Goal: Information Seeking & Learning: Understand process/instructions

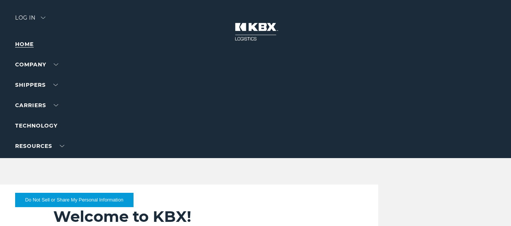
click at [26, 42] on link "Home" at bounding box center [24, 44] width 19 height 7
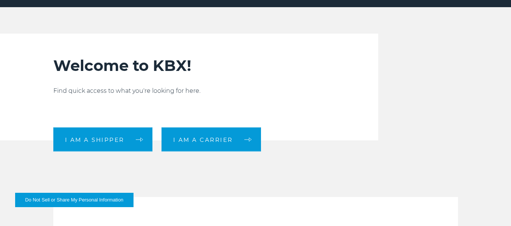
scroll to position [189, 0]
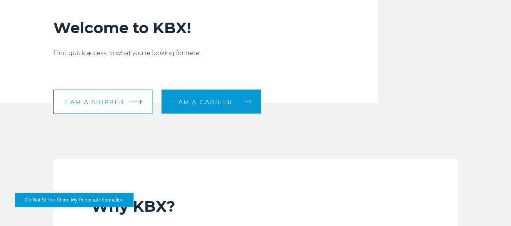
click at [119, 104] on span "I am a shipper" at bounding box center [94, 102] width 59 height 6
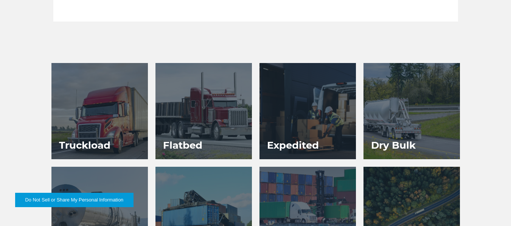
scroll to position [300, 0]
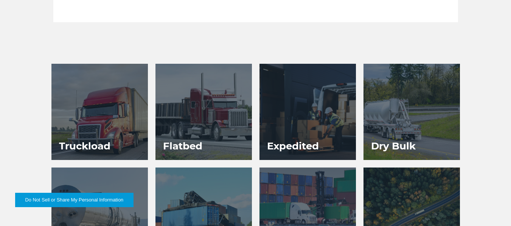
click at [128, 115] on div at bounding box center [99, 112] width 96 height 96
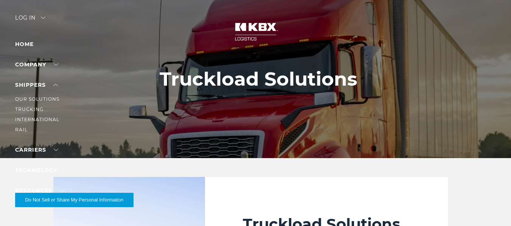
scroll to position [38, 0]
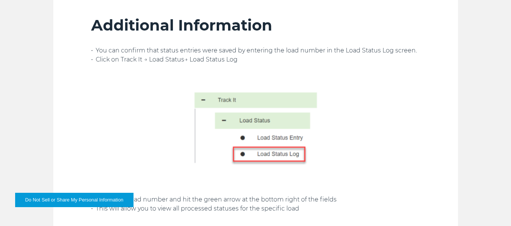
scroll to position [1701, 0]
